Goal: Information Seeking & Learning: Find specific fact

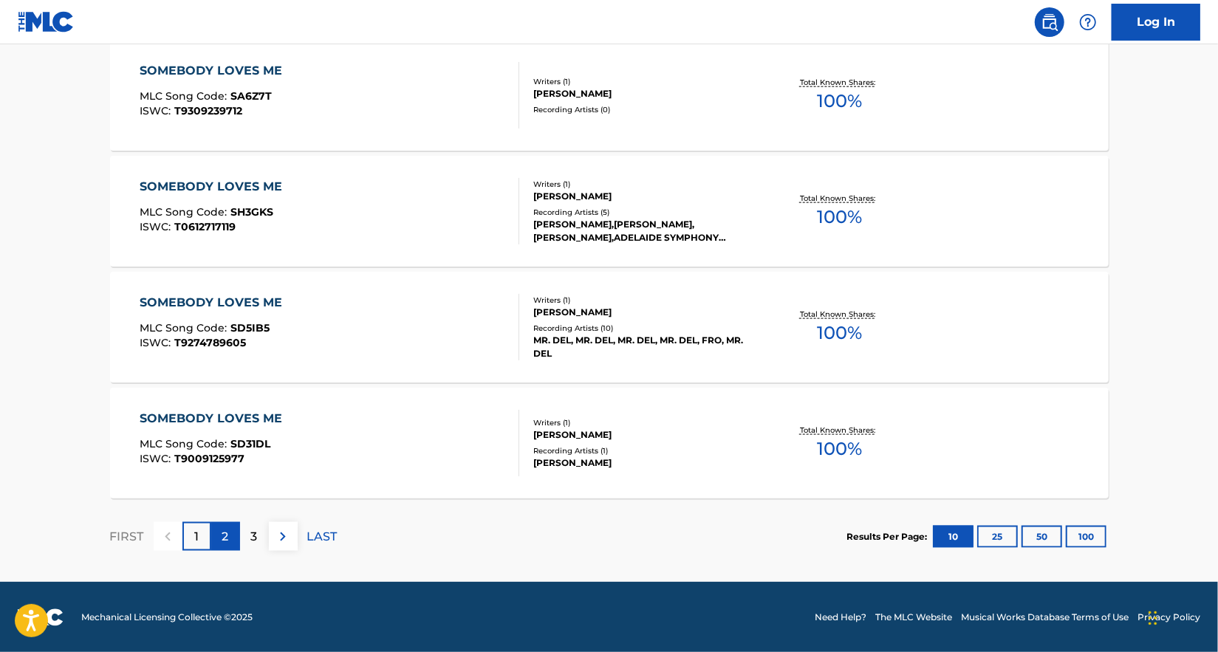
click at [225, 531] on p "2" at bounding box center [225, 537] width 7 height 18
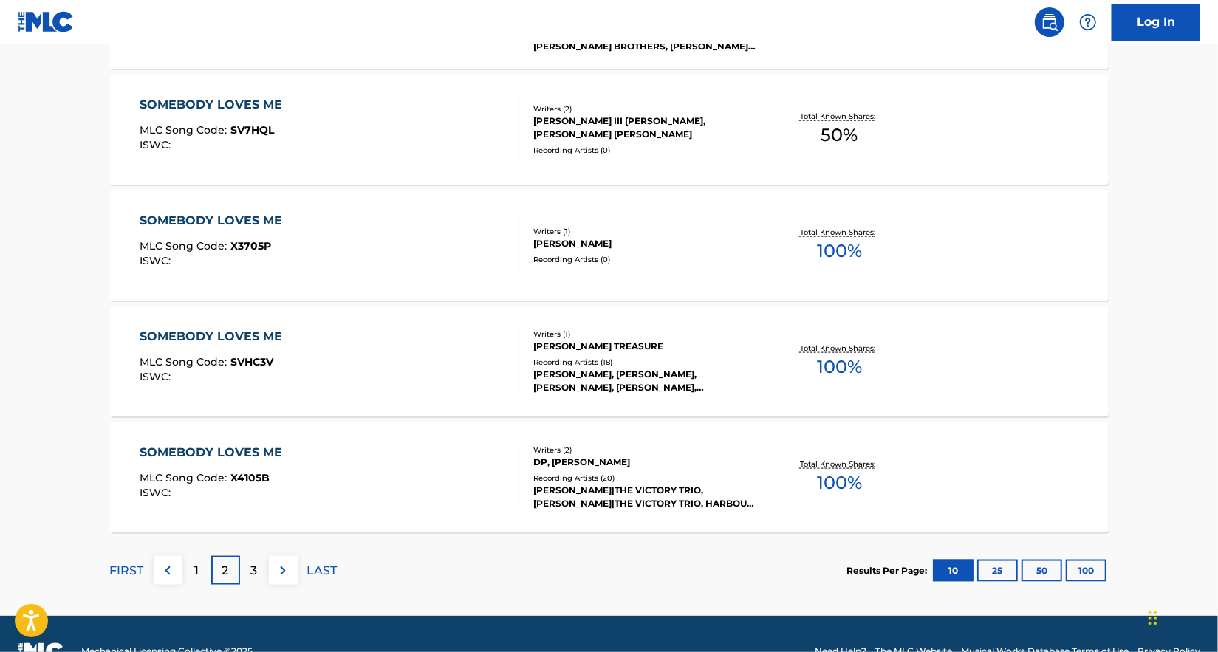
scroll to position [1155, 0]
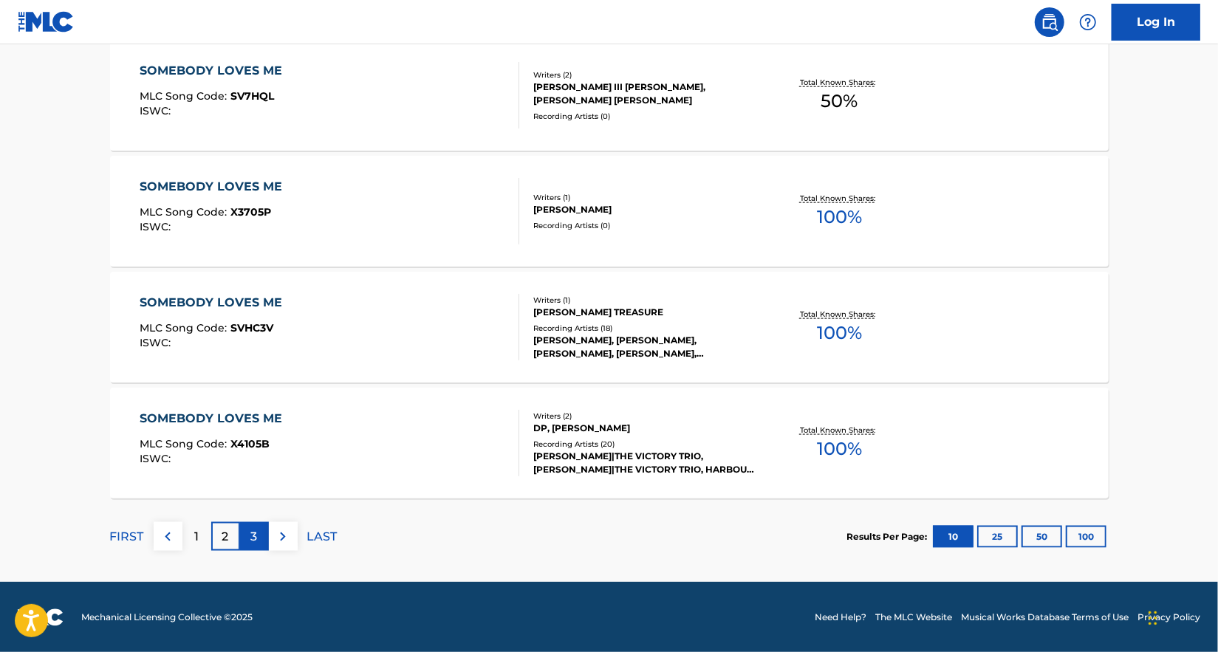
click at [240, 531] on div "3" at bounding box center [254, 536] width 29 height 29
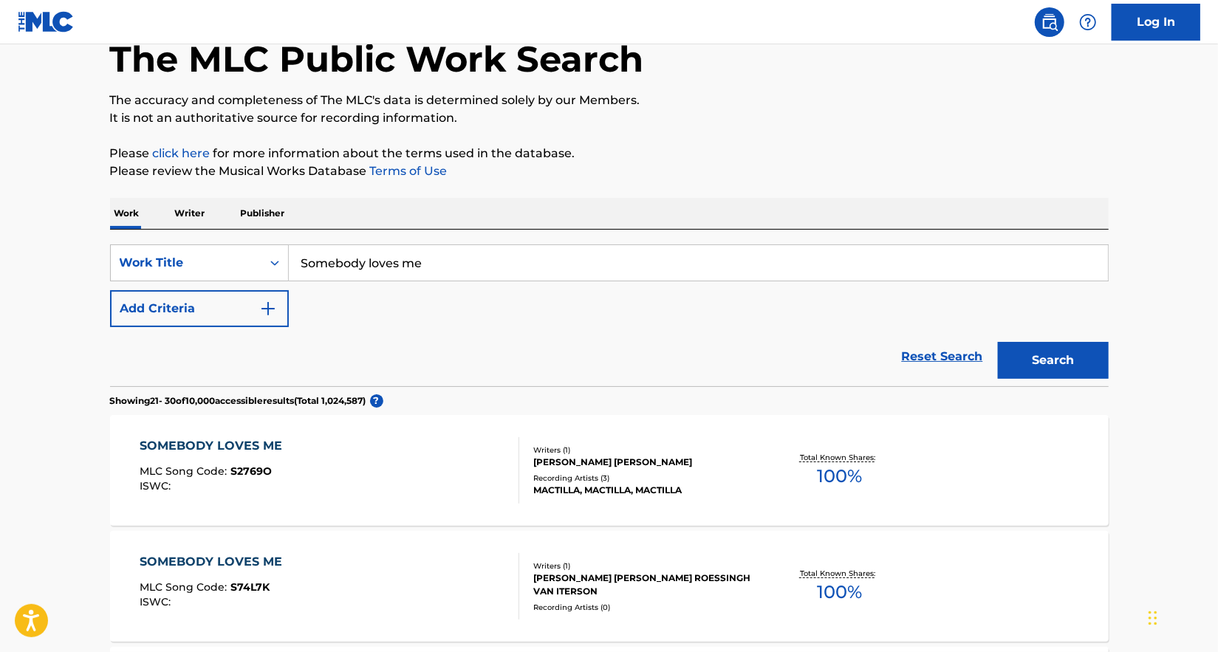
scroll to position [0, 0]
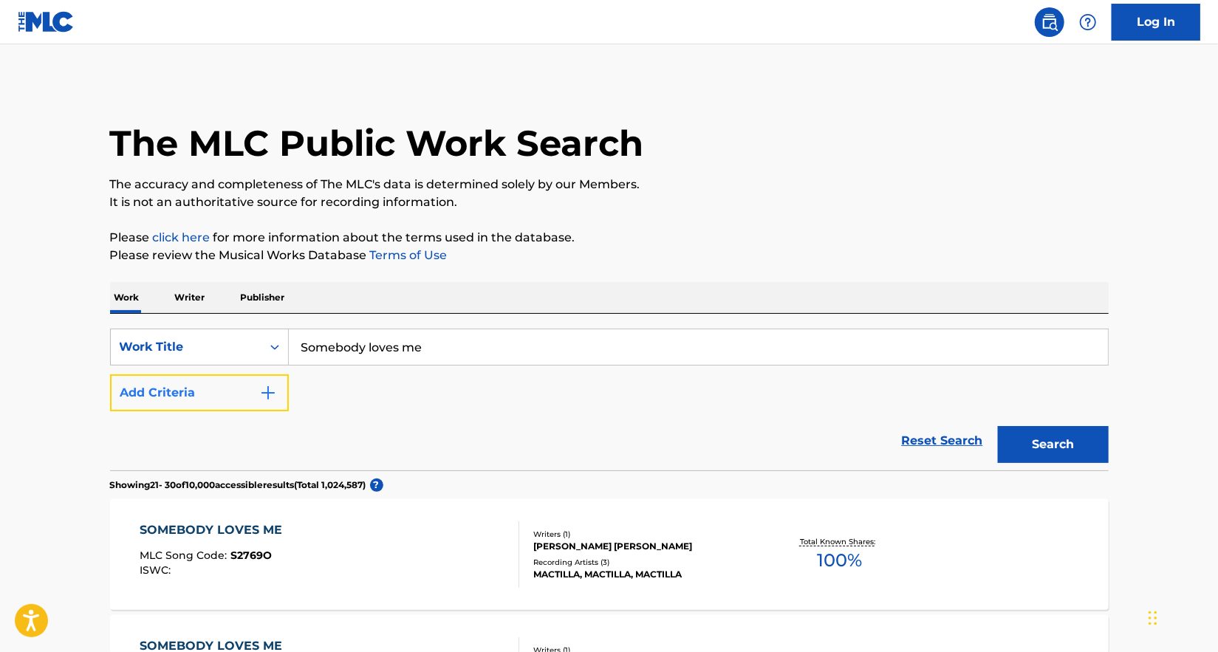
click at [264, 387] on img "Search Form" at bounding box center [268, 393] width 18 height 18
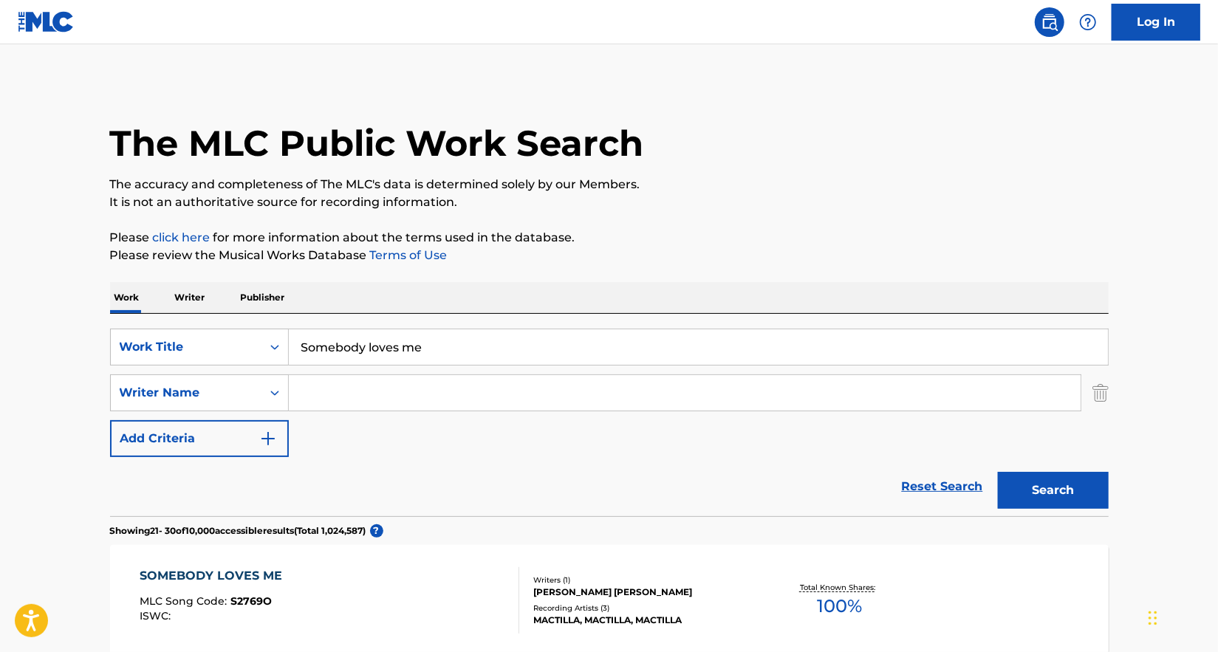
click at [361, 401] on input "Search Form" at bounding box center [685, 392] width 792 height 35
type input "[PERSON_NAME] [PERSON_NAME]"
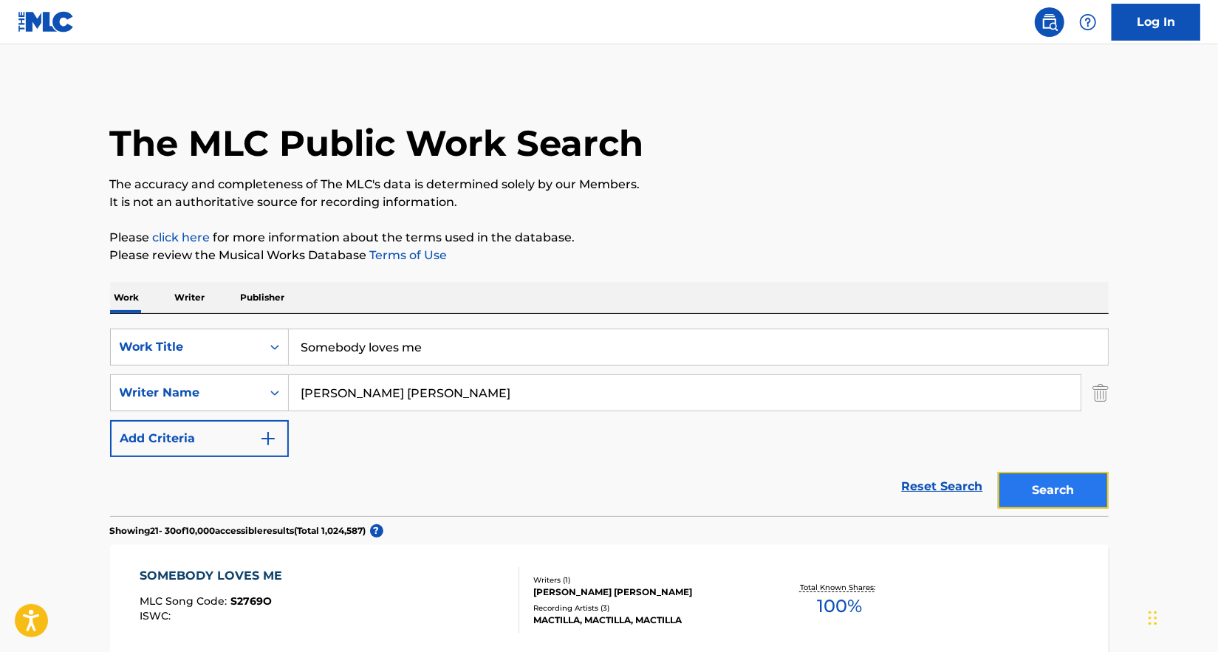
click at [1040, 484] on button "Search" at bounding box center [1053, 490] width 111 height 37
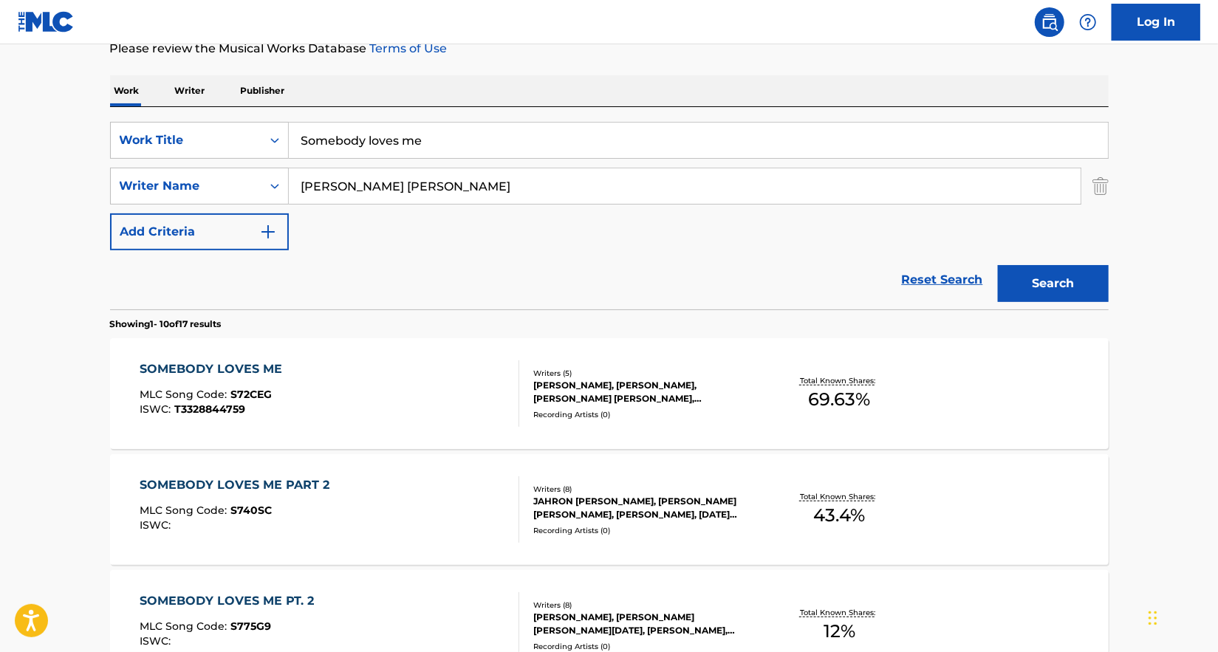
scroll to position [222, 0]
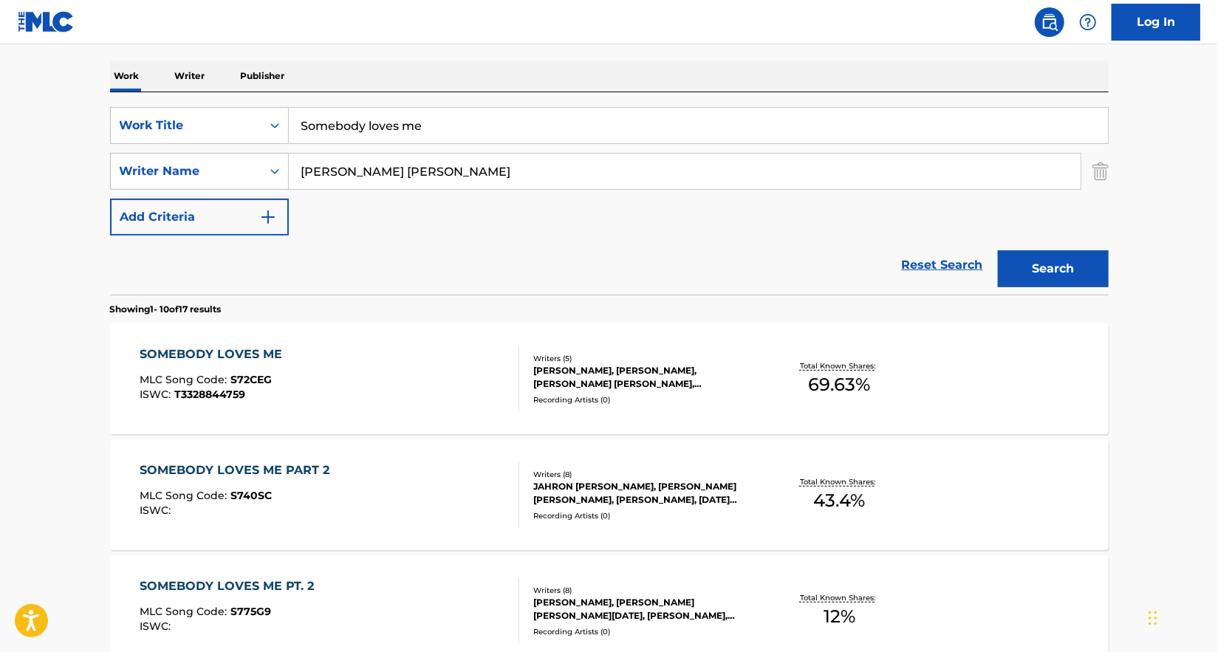
click at [706, 374] on div "[PERSON_NAME], [PERSON_NAME], [PERSON_NAME] [PERSON_NAME], [PERSON_NAME], [PERS…" at bounding box center [644, 377] width 223 height 27
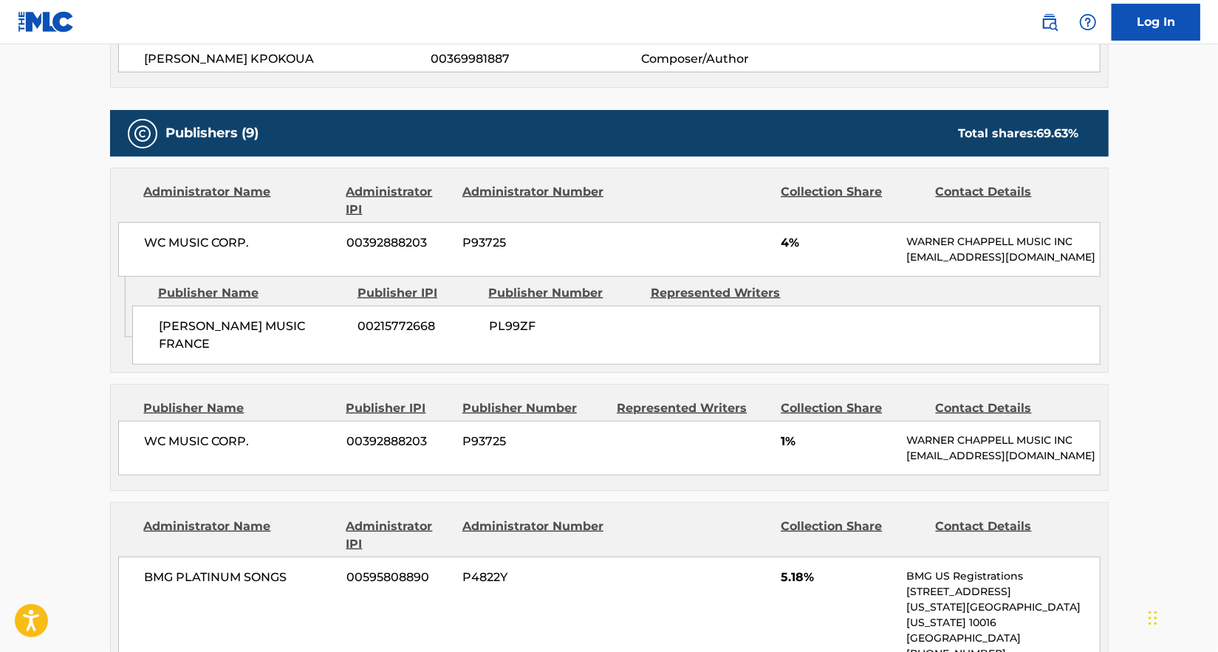
scroll to position [665, 0]
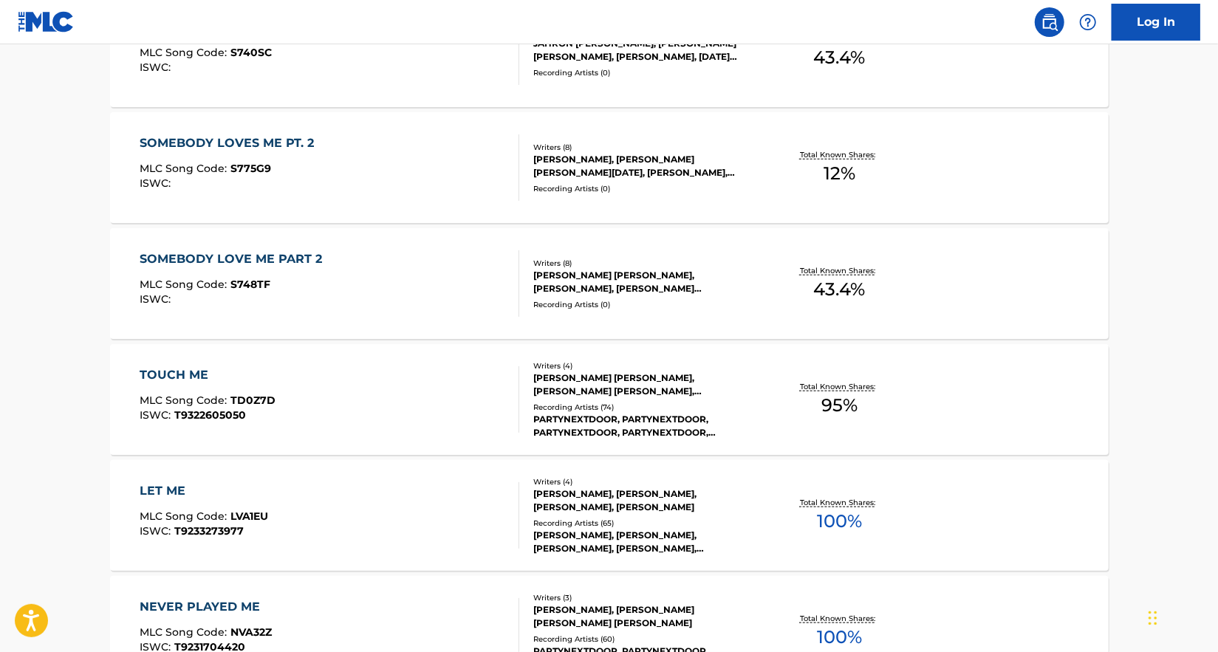
scroll to position [222, 0]
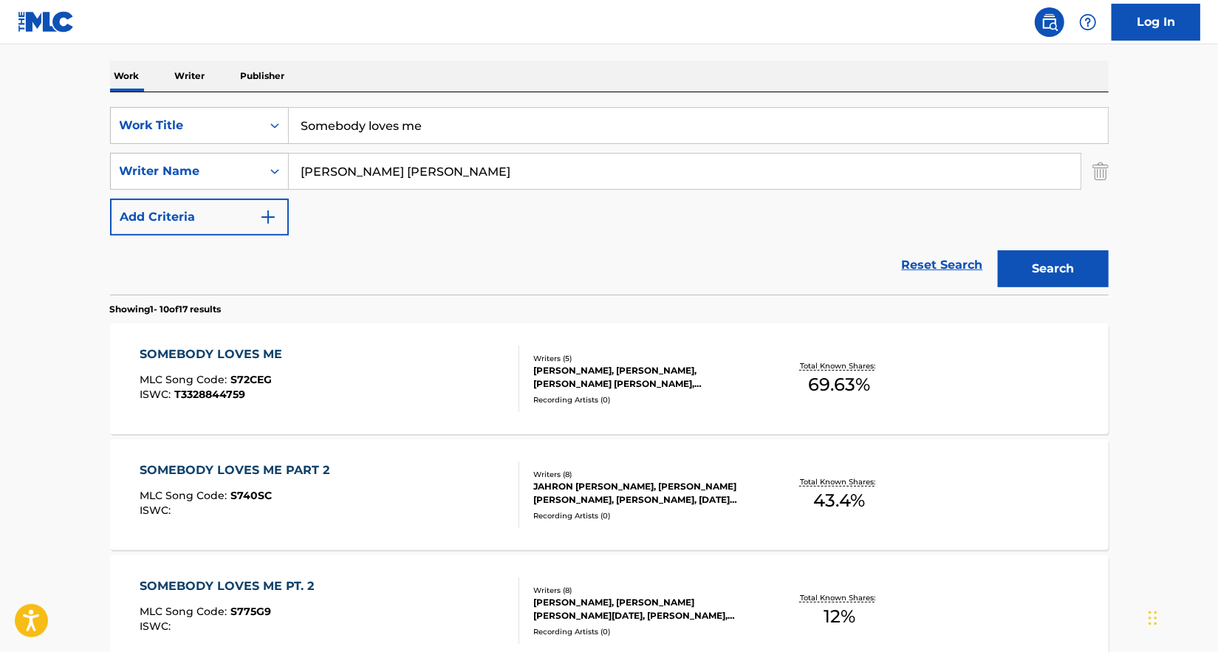
click at [608, 491] on div "JAHRON [PERSON_NAME], [PERSON_NAME] [PERSON_NAME], [PERSON_NAME], [DATE][PERSON…" at bounding box center [644, 493] width 223 height 27
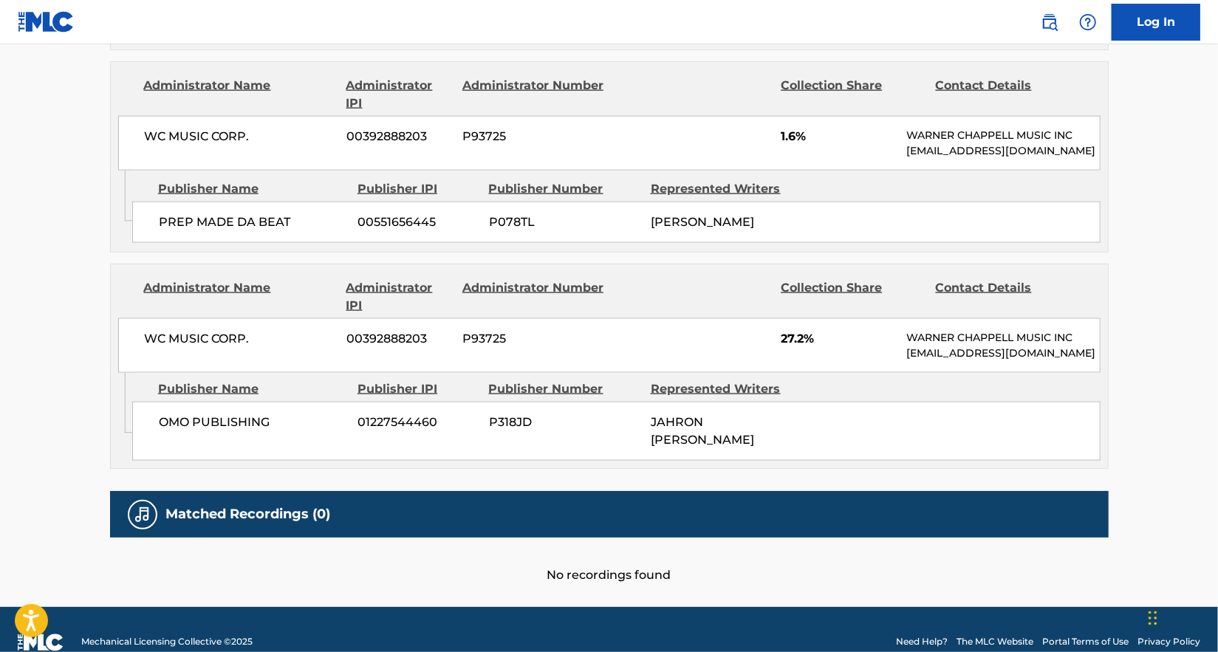
scroll to position [1287, 0]
